Goal: Find contact information: Find contact information

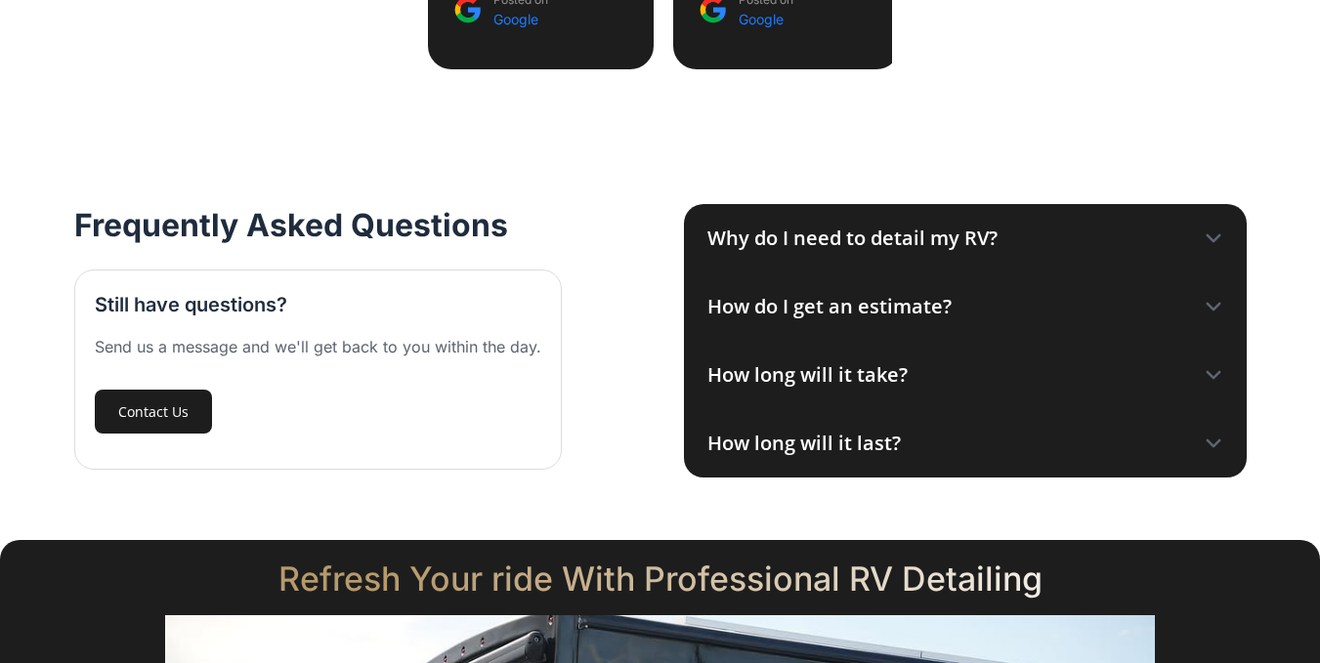
scroll to position [2735, 0]
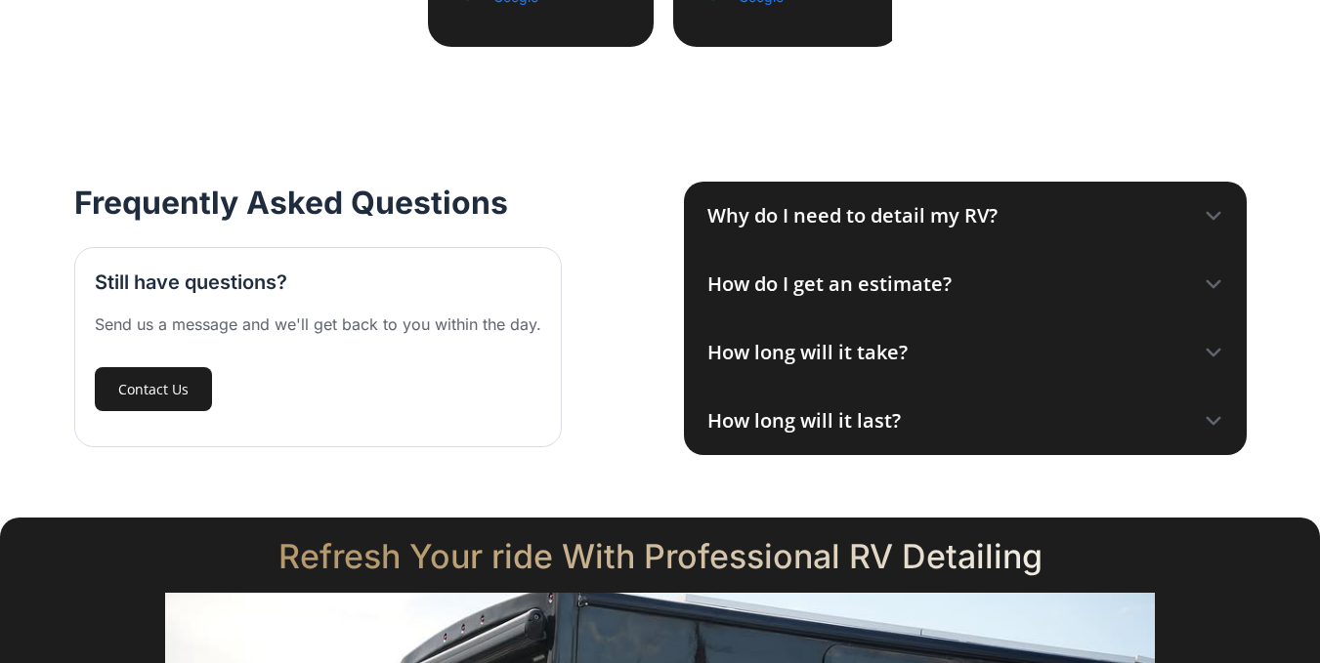
click at [909, 201] on div "Why do I need to detail my RV?" at bounding box center [852, 215] width 290 height 29
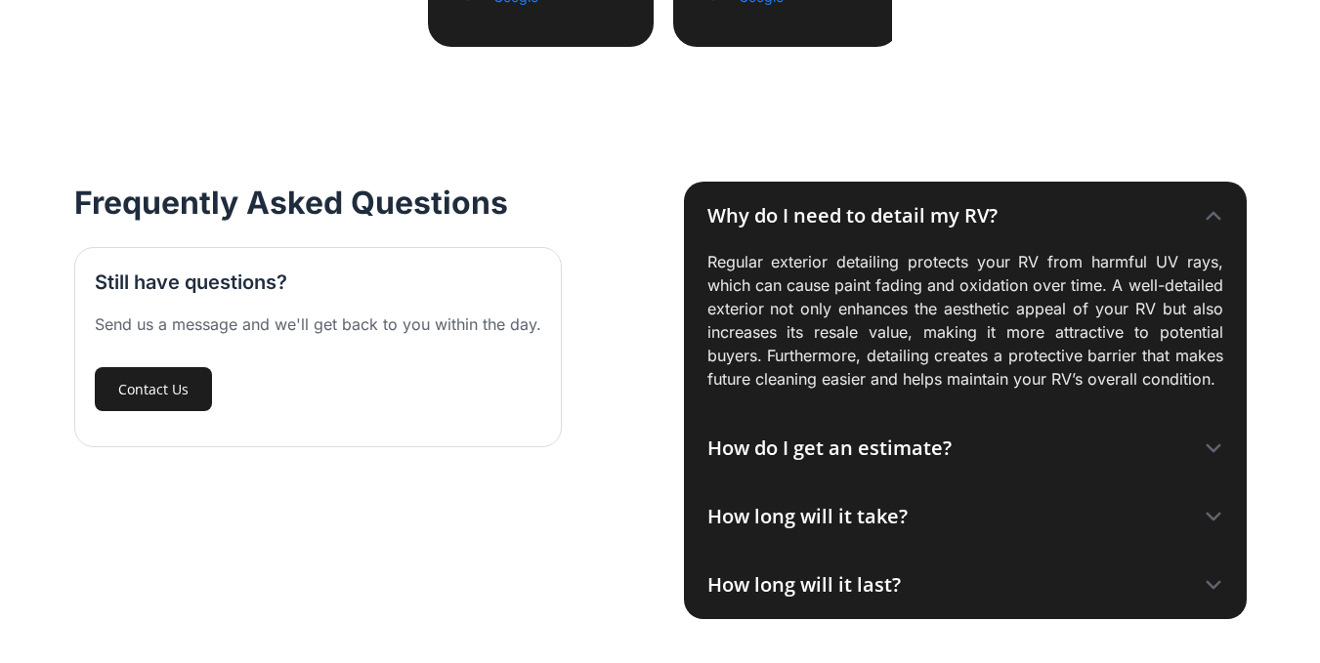
click at [909, 201] on div "Why do I need to detail my RV?" at bounding box center [852, 215] width 290 height 29
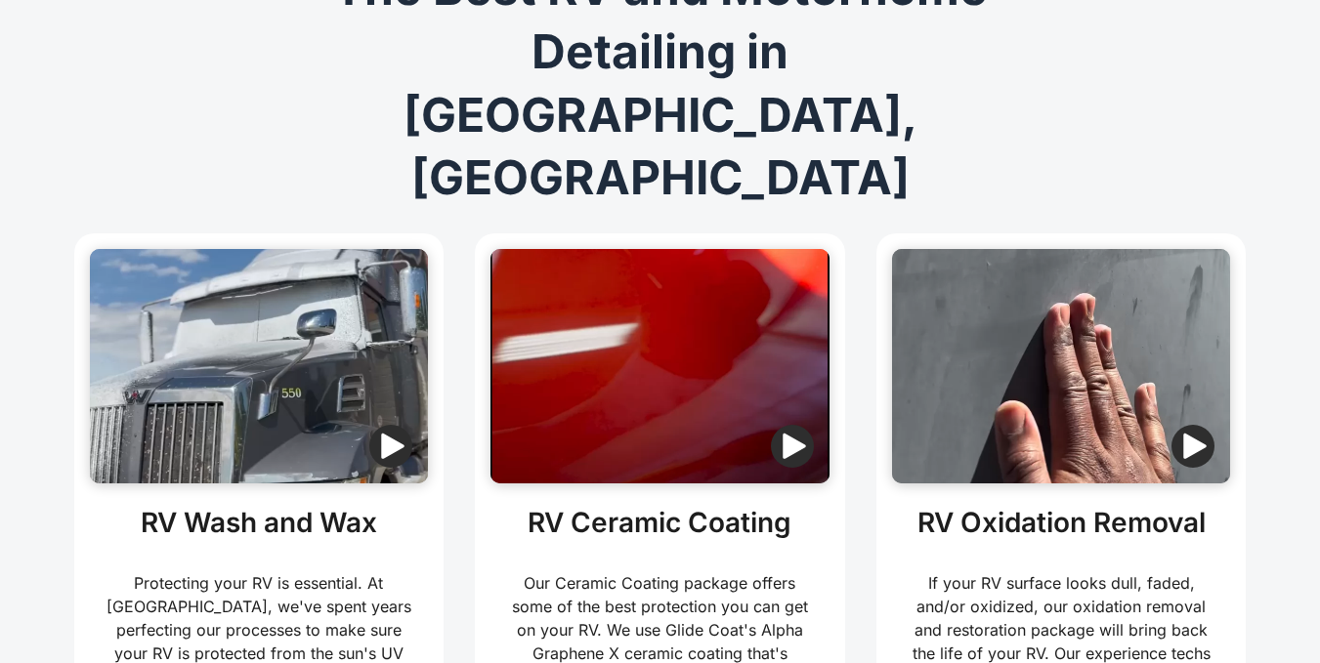
scroll to position [0, 0]
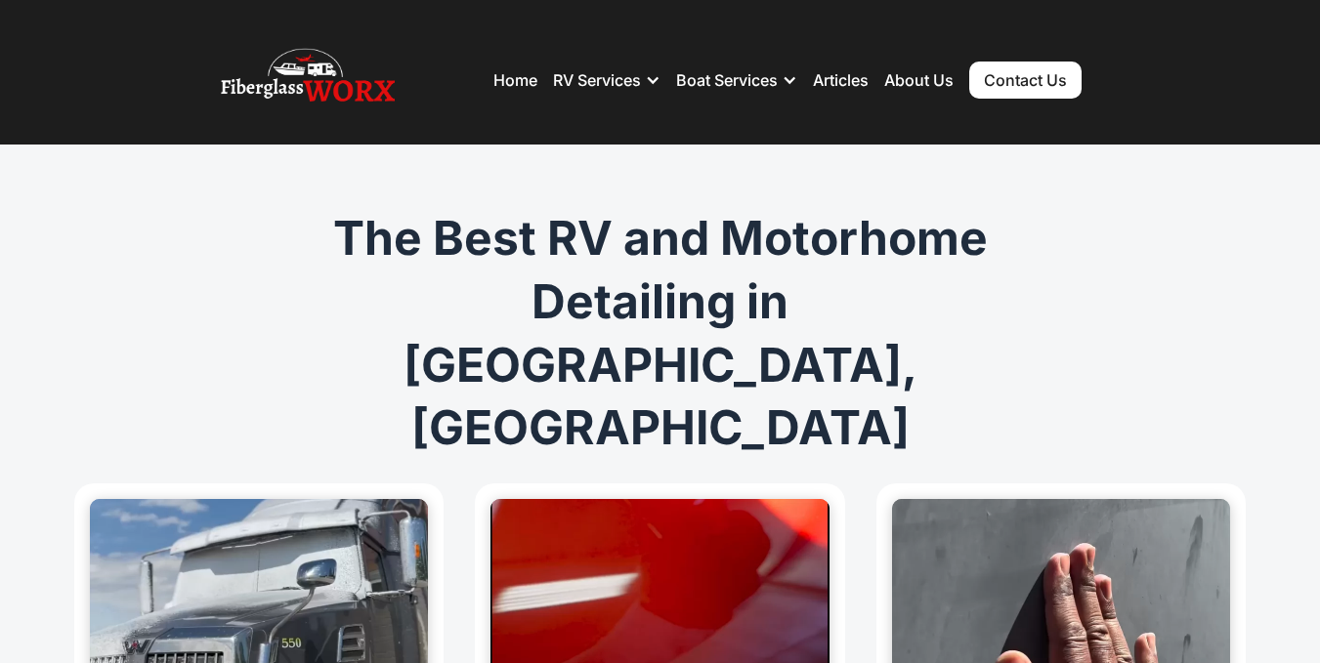
click at [1012, 77] on link "Contact Us" at bounding box center [1025, 80] width 112 height 37
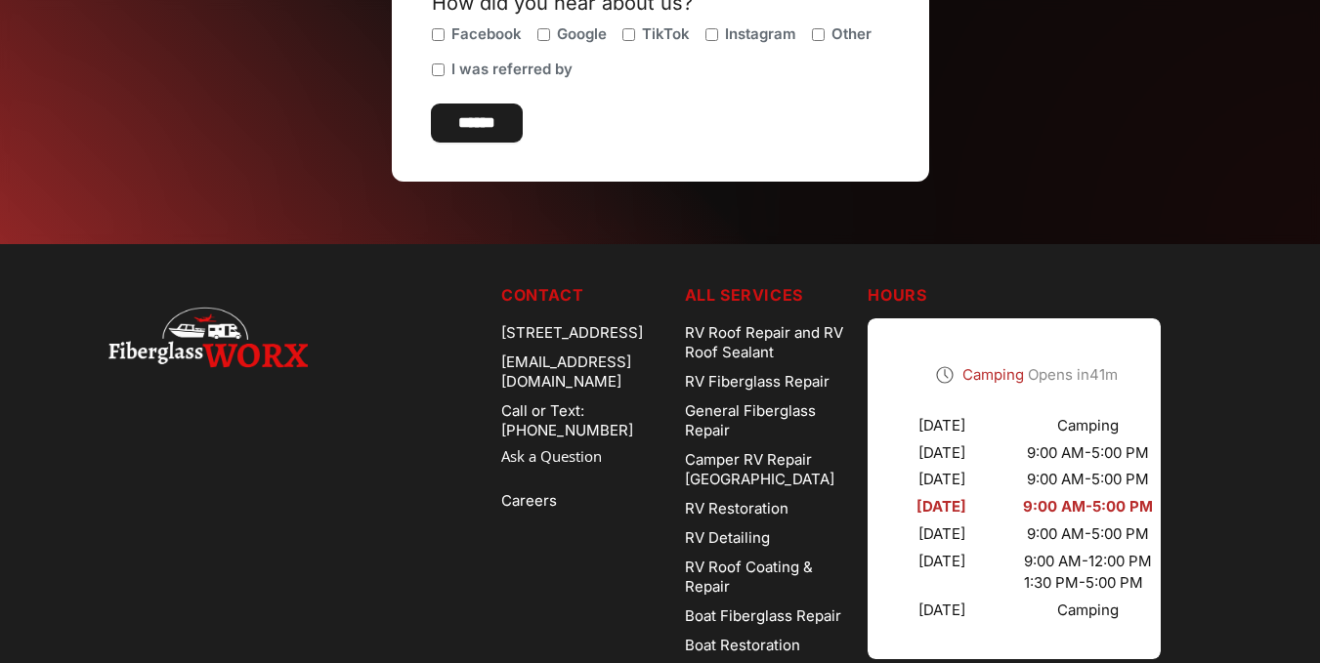
scroll to position [879, 0]
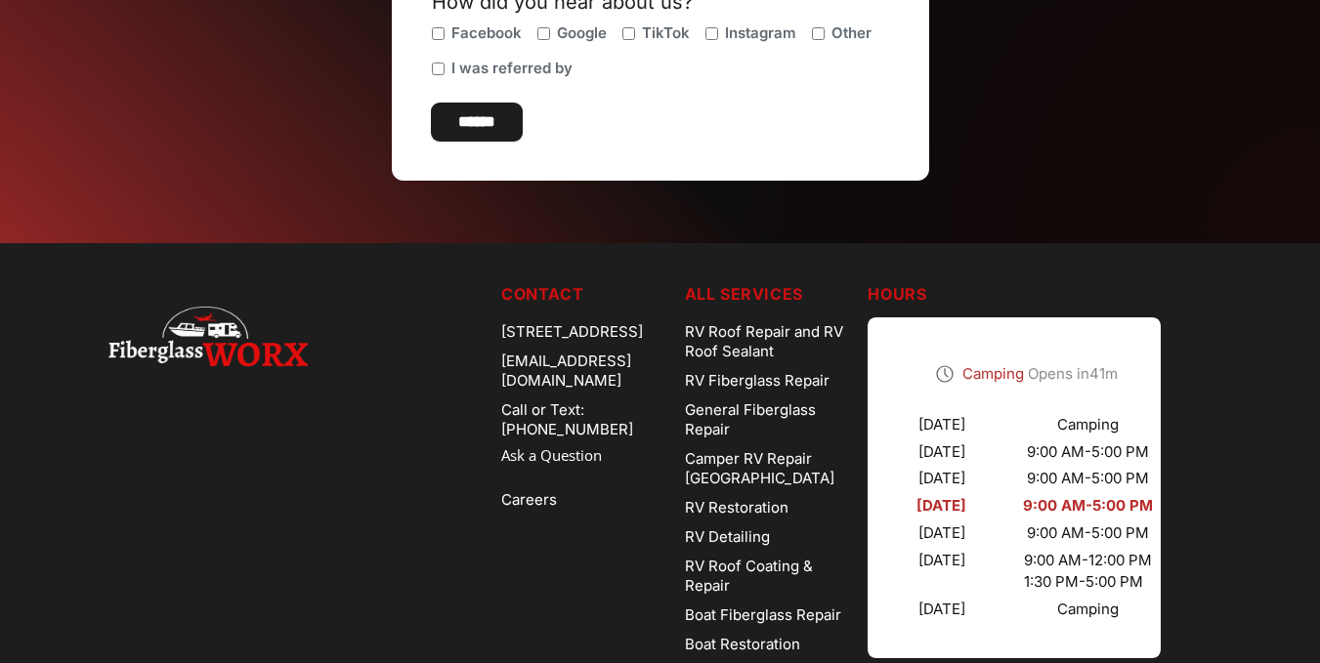
drag, startPoint x: 484, startPoint y: 329, endPoint x: 591, endPoint y: 348, distance: 109.0
click at [591, 347] on div "[STREET_ADDRESS]" at bounding box center [585, 331] width 168 height 29
copy div "[STREET_ADDRESS]"
